Goal: Task Accomplishment & Management: Use online tool/utility

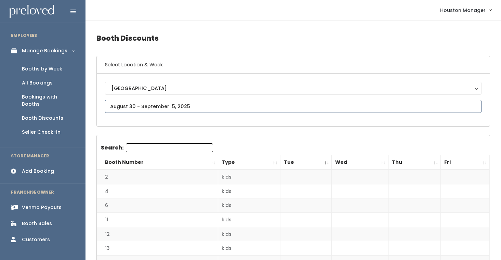
click at [135, 107] on input "text" at bounding box center [293, 106] width 376 height 13
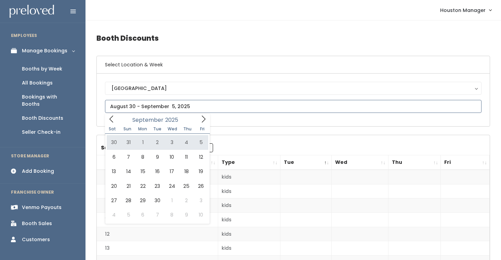
type input "August 30 to September 5"
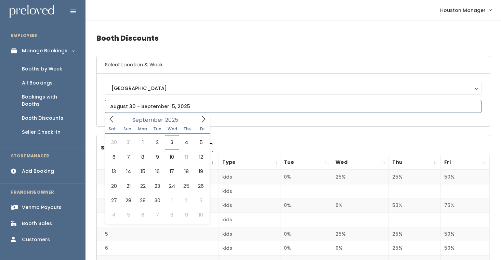
click at [182, 104] on input "text" at bounding box center [293, 106] width 376 height 13
type input "August 30 to September 5"
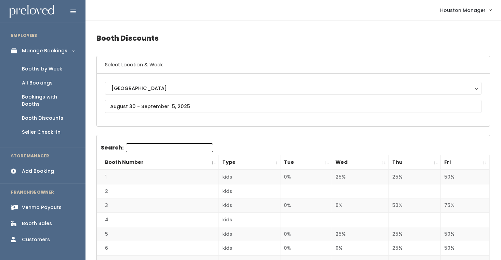
click at [384, 162] on th "Wed" at bounding box center [360, 162] width 57 height 15
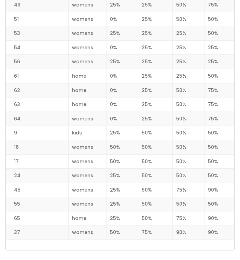
scroll to position [882, 0]
